Goal: Task Accomplishment & Management: Manage account settings

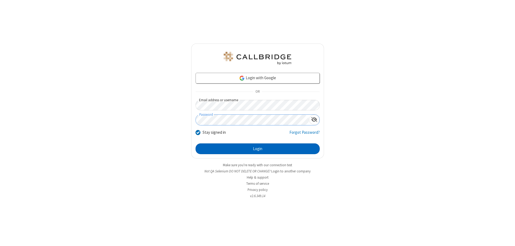
click at [258, 149] on button "Login" at bounding box center [258, 148] width 124 height 11
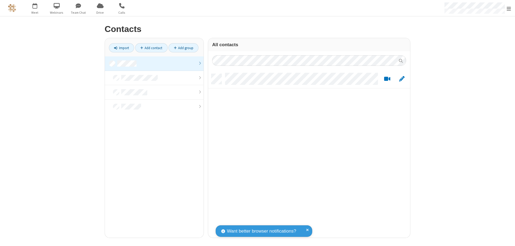
click at [154, 63] on link at bounding box center [154, 63] width 99 height 14
click at [151, 48] on link "Add contact" at bounding box center [151, 47] width 32 height 9
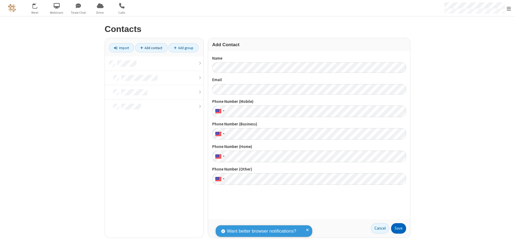
click at [399, 228] on button "Save" at bounding box center [398, 228] width 15 height 11
